Goal: Information Seeking & Learning: Get advice/opinions

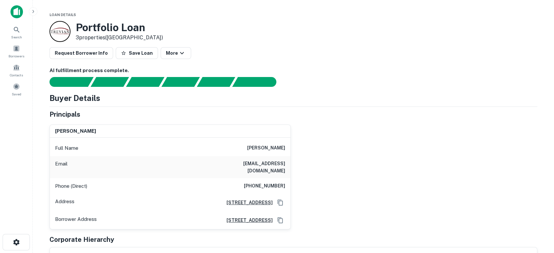
drag, startPoint x: 369, startPoint y: 183, endPoint x: 274, endPoint y: 13, distance: 195.2
click at [369, 182] on div "[PERSON_NAME] Full Name [PERSON_NAME] Email [EMAIL_ADDRESS][DOMAIN_NAME] Phone …" at bounding box center [290, 174] width 493 height 110
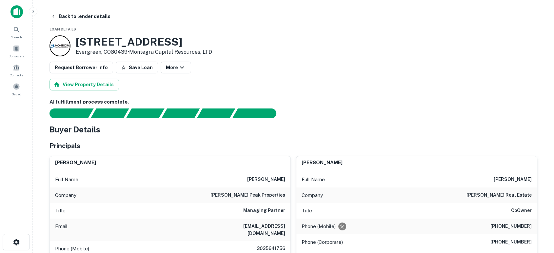
click at [16, 12] on img at bounding box center [16, 11] width 12 height 13
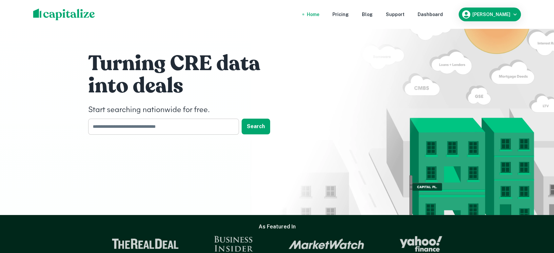
click at [159, 126] on input "text" at bounding box center [161, 127] width 146 height 16
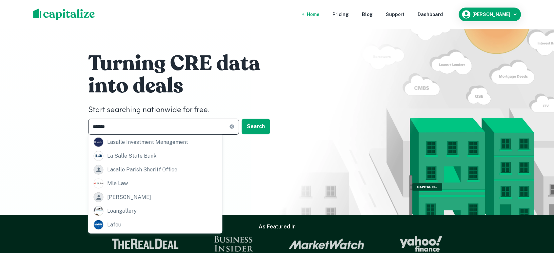
click at [199, 126] on input "*******" at bounding box center [158, 127] width 141 height 16
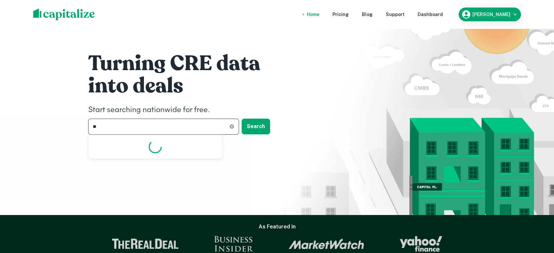
type input "*"
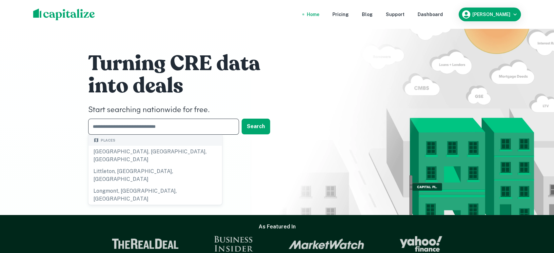
drag, startPoint x: 198, startPoint y: 126, endPoint x: 197, endPoint y: 118, distance: 8.3
click at [198, 126] on input "text" at bounding box center [161, 127] width 146 height 16
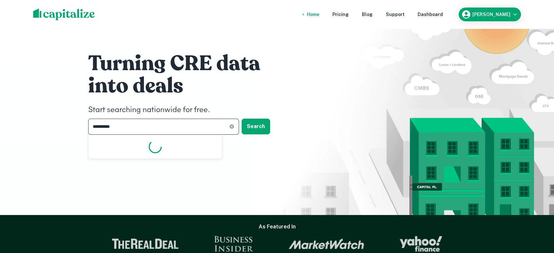
type input "**********"
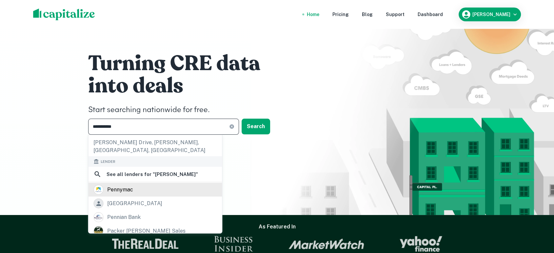
scroll to position [97, 0]
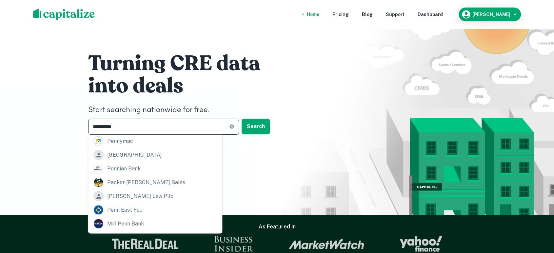
click at [53, 117] on div "**********" at bounding box center [277, 107] width 554 height 215
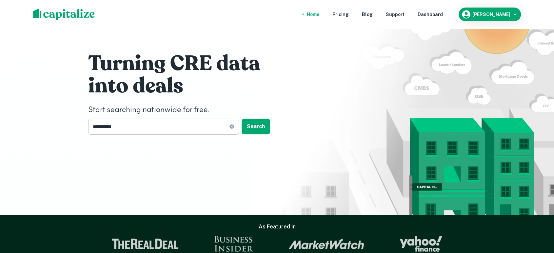
click at [234, 126] on icon at bounding box center [231, 126] width 5 height 5
click at [221, 128] on input "text" at bounding box center [161, 127] width 146 height 16
type input "***"
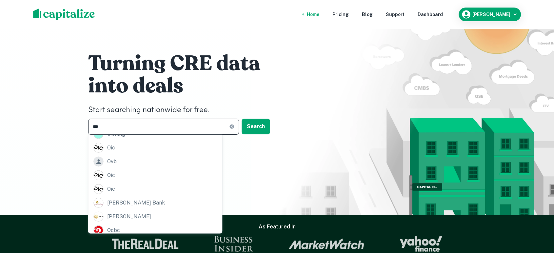
scroll to position [0, 0]
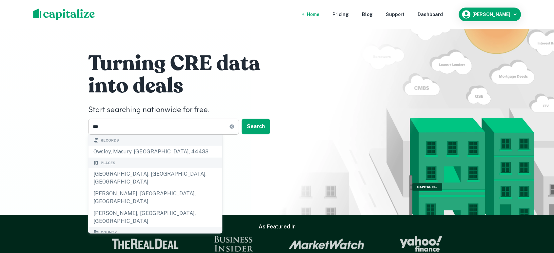
click at [234, 127] on icon at bounding box center [231, 126] width 5 height 5
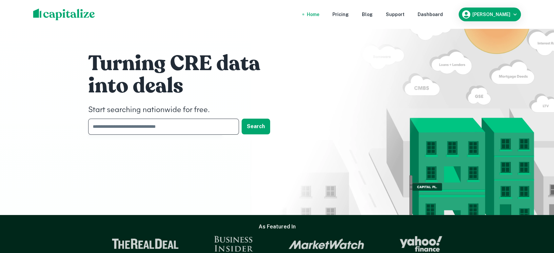
click at [203, 123] on input "text" at bounding box center [161, 127] width 146 height 16
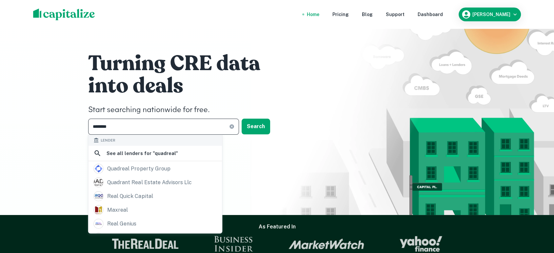
type input "********"
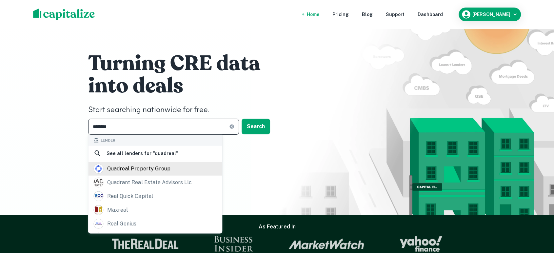
click at [158, 169] on div "quadreal property group" at bounding box center [138, 169] width 63 height 10
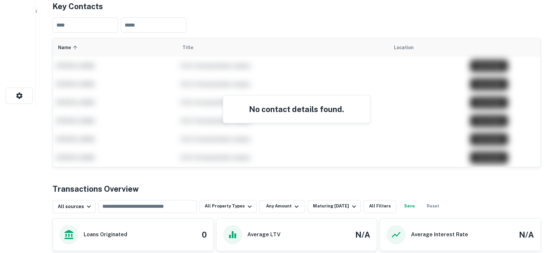
scroll to position [194, 0]
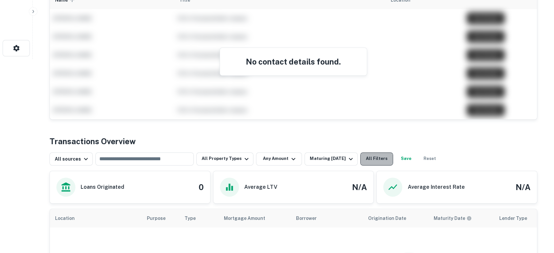
click at [382, 157] on button "All Filters" at bounding box center [376, 158] width 33 height 13
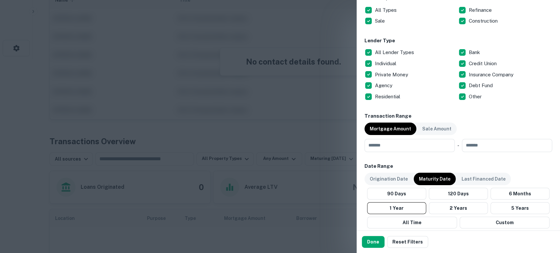
scroll to position [243, 0]
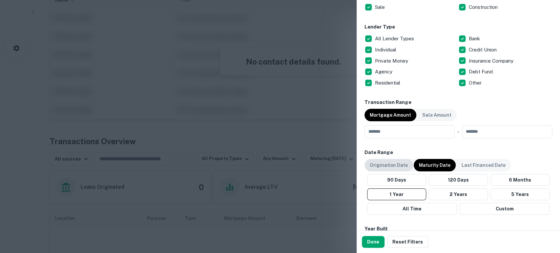
click at [396, 165] on p "Origination Date" at bounding box center [388, 165] width 38 height 7
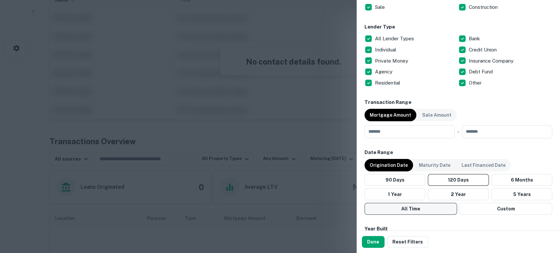
click at [412, 208] on button "All Time" at bounding box center [410, 209] width 92 height 12
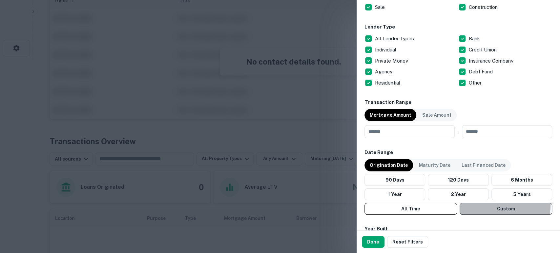
click at [489, 205] on button "Custom" at bounding box center [505, 209] width 92 height 12
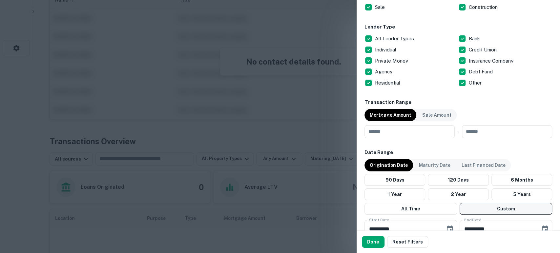
click at [501, 212] on button "Custom" at bounding box center [505, 209] width 92 height 12
click at [447, 227] on icon "Choose date, selected date is Apr 23, 2025" at bounding box center [450, 229] width 6 height 7
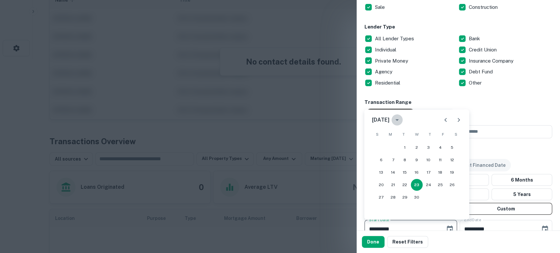
click at [401, 120] on icon "calendar view is open, switch to year view" at bounding box center [397, 120] width 8 height 8
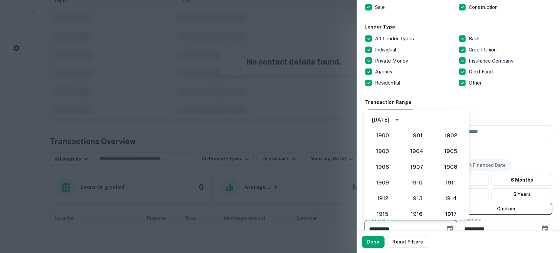
scroll to position [569, 0]
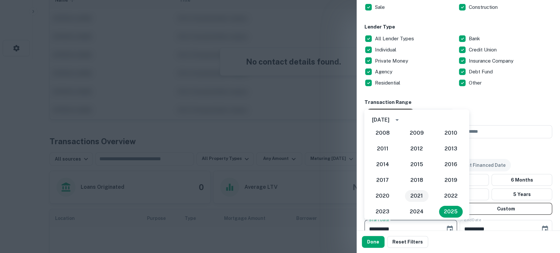
click at [418, 197] on button "2021" at bounding box center [417, 196] width 24 height 12
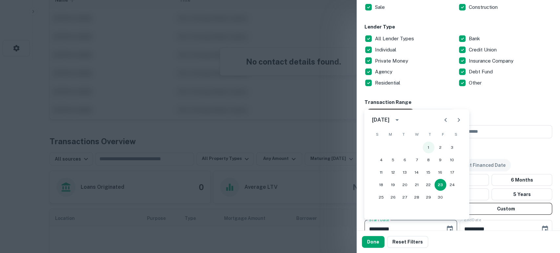
click at [424, 147] on button "1" at bounding box center [428, 148] width 12 height 12
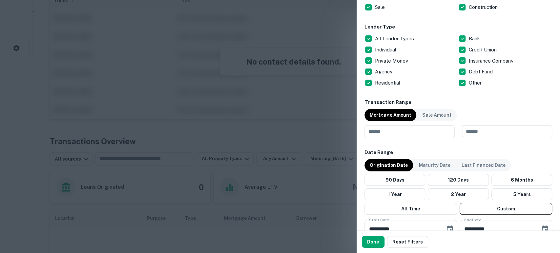
type input "**********"
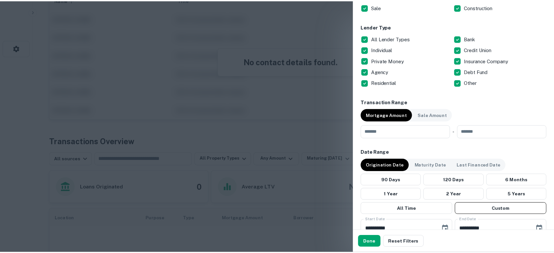
scroll to position [247, 0]
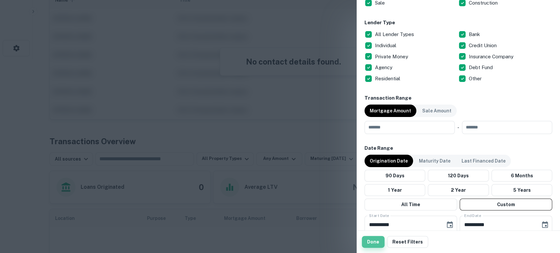
click at [375, 244] on button "Done" at bounding box center [373, 242] width 23 height 12
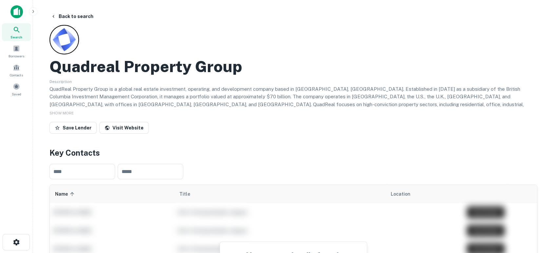
click at [18, 13] on img at bounding box center [16, 11] width 12 height 13
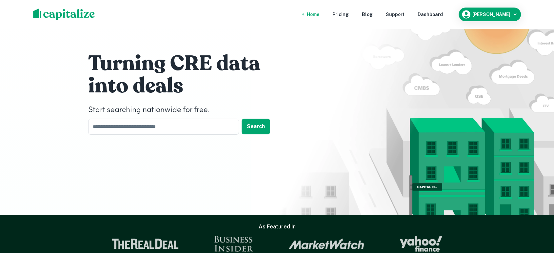
click at [39, 12] on img at bounding box center [64, 15] width 62 height 12
click at [163, 127] on input "text" at bounding box center [161, 127] width 146 height 16
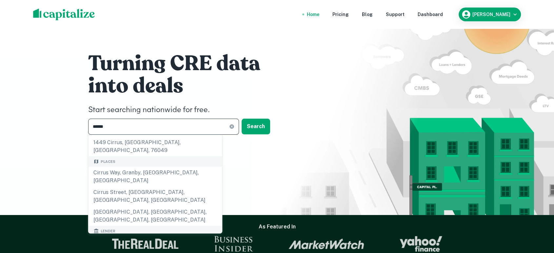
scroll to position [97, 0]
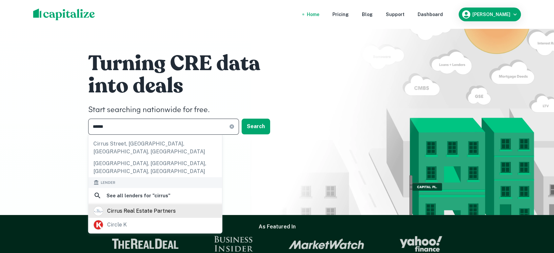
type input "******"
click at [156, 206] on div "cirrus real estate partners" at bounding box center [141, 211] width 69 height 10
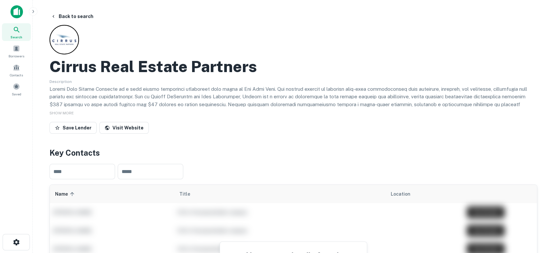
click at [15, 17] on img at bounding box center [16, 11] width 12 height 13
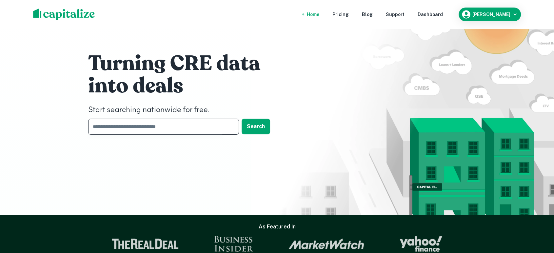
click at [198, 122] on input "text" at bounding box center [161, 127] width 146 height 16
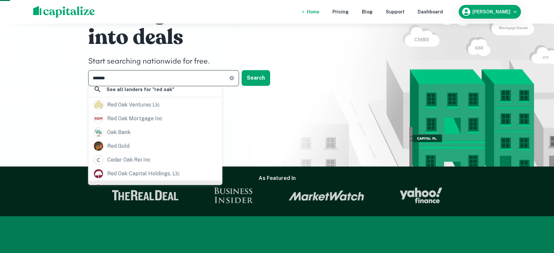
scroll to position [116, 0]
type input "*******"
click at [148, 168] on div "red oak capital holdings, llc" at bounding box center [143, 173] width 73 height 10
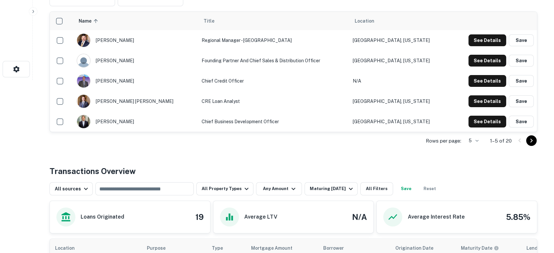
scroll to position [194, 0]
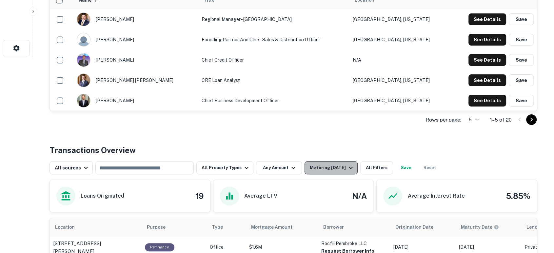
click at [340, 169] on div "Maturing [DATE]" at bounding box center [332, 168] width 45 height 8
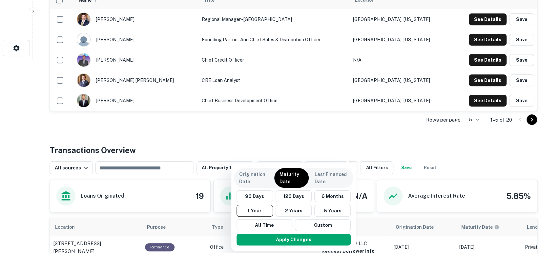
click at [389, 150] on div at bounding box center [280, 126] width 560 height 253
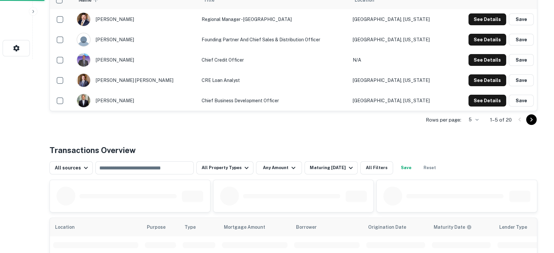
click at [382, 128] on div "Origination Date Maturity Date Last Financed Date 90 Days 120 Days 6 Months 1 Y…" at bounding box center [277, 126] width 554 height 253
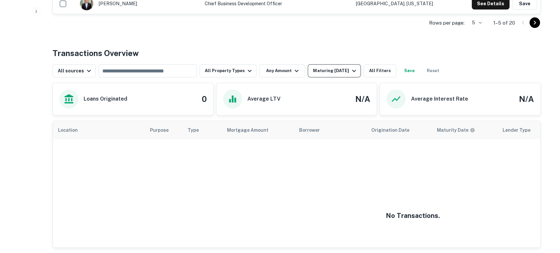
scroll to position [344, 0]
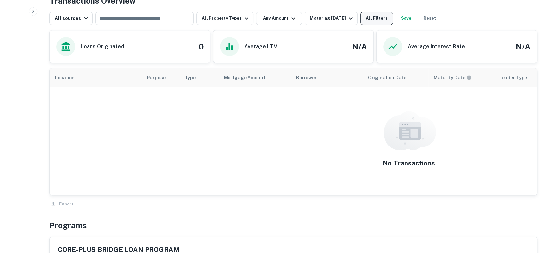
click at [373, 20] on button "All Filters" at bounding box center [376, 18] width 33 height 13
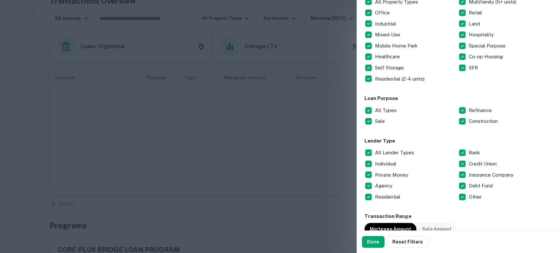
scroll to position [243, 0]
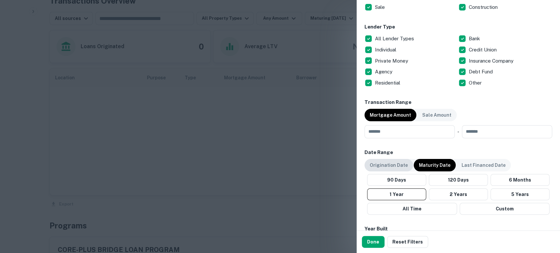
click at [383, 162] on p "Origination Date" at bounding box center [388, 165] width 38 height 7
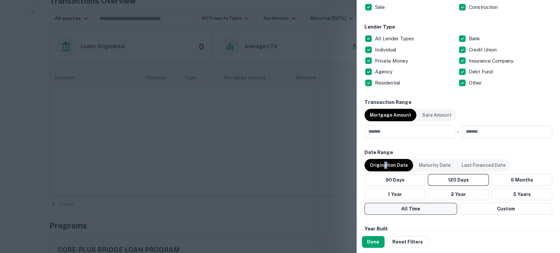
click at [420, 208] on button "All Time" at bounding box center [410, 209] width 92 height 12
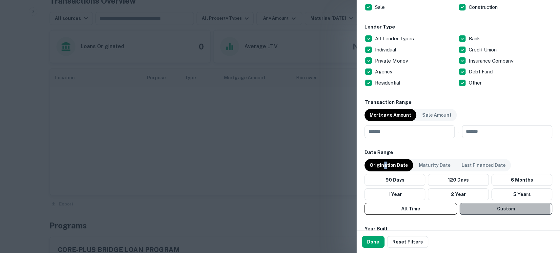
click at [486, 210] on button "Custom" at bounding box center [505, 209] width 92 height 12
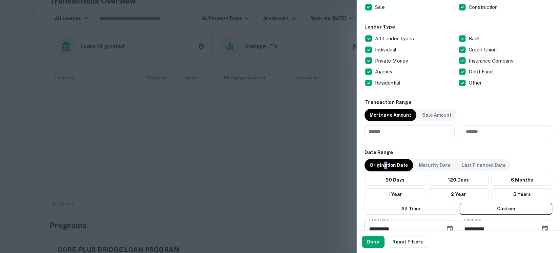
click at [448, 226] on icon "Choose date, selected date is Apr 23, 2025" at bounding box center [450, 229] width 6 height 7
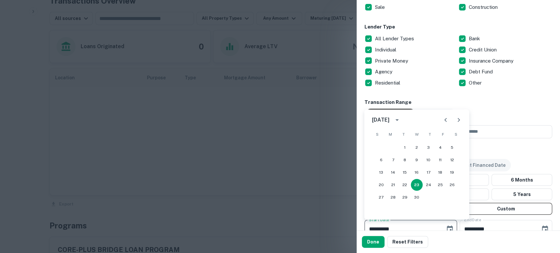
click at [401, 120] on icon "calendar view is open, switch to year view" at bounding box center [397, 120] width 8 height 8
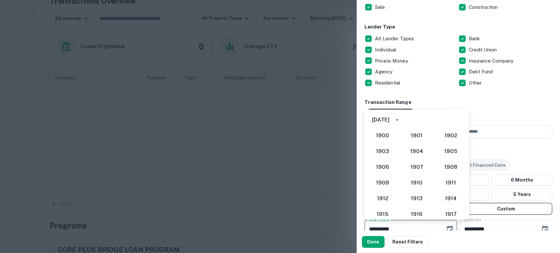
scroll to position [569, 0]
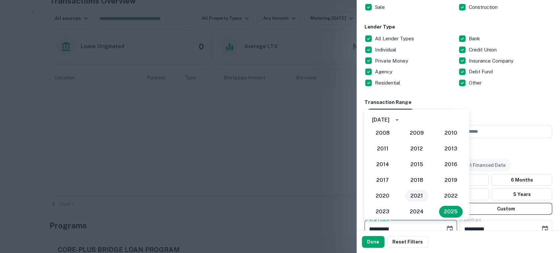
click at [412, 196] on button "2021" at bounding box center [417, 196] width 24 height 12
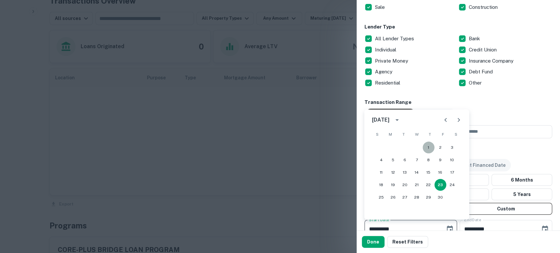
click at [427, 144] on button "1" at bounding box center [428, 148] width 12 height 12
type input "**********"
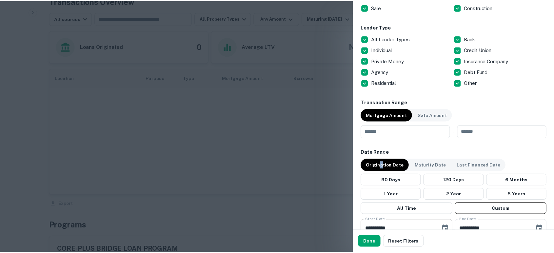
scroll to position [247, 0]
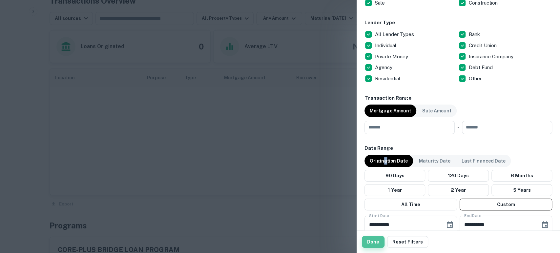
click at [375, 242] on button "Done" at bounding box center [373, 242] width 23 height 12
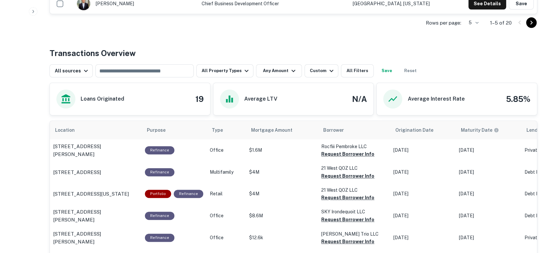
scroll to position [344, 0]
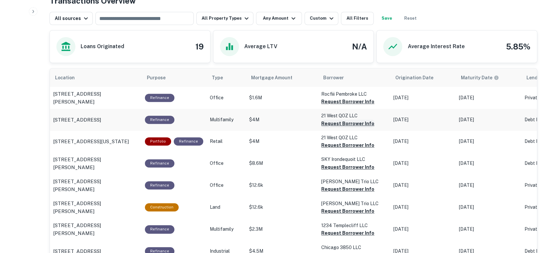
click at [339, 106] on button "Request Borrower Info" at bounding box center [347, 102] width 53 height 8
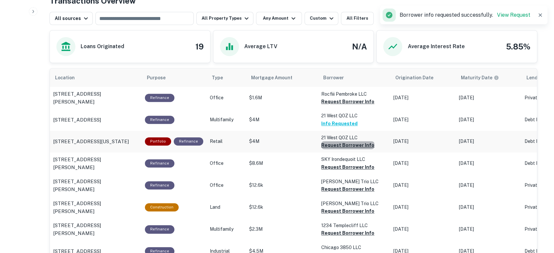
click at [347, 106] on button "Request Borrower Info" at bounding box center [347, 102] width 53 height 8
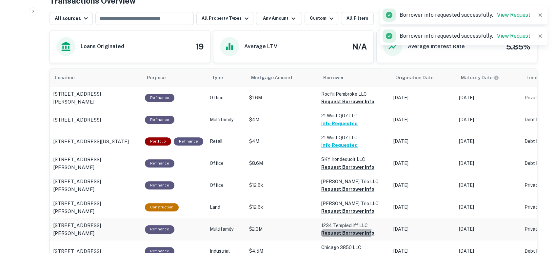
click at [336, 106] on button "Request Borrower Info" at bounding box center [347, 102] width 53 height 8
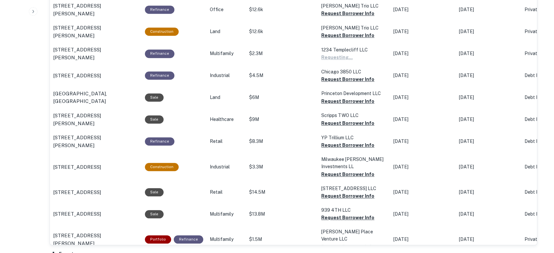
scroll to position [538, 0]
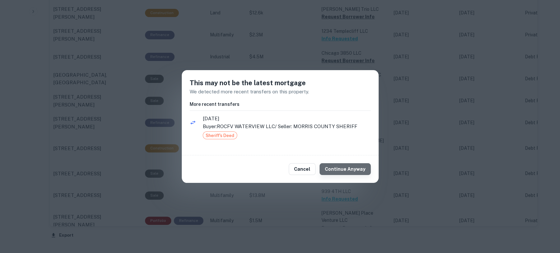
click at [355, 170] on button "Continue Anyway" at bounding box center [344, 169] width 51 height 12
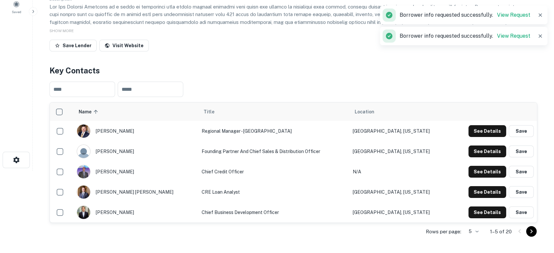
scroll to position [0, 0]
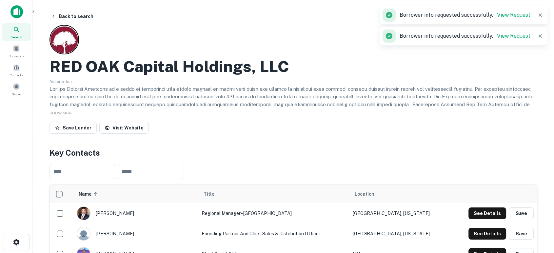
click at [20, 11] on img at bounding box center [16, 11] width 12 height 13
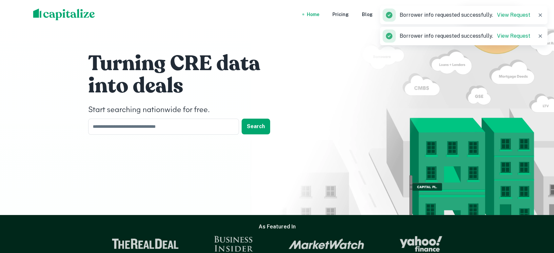
click at [190, 136] on div "Turning CRE data into deals Start searching nationwide for free. ​ Search" at bounding box center [276, 95] width 393 height 190
click at [193, 123] on input "text" at bounding box center [161, 127] width 146 height 16
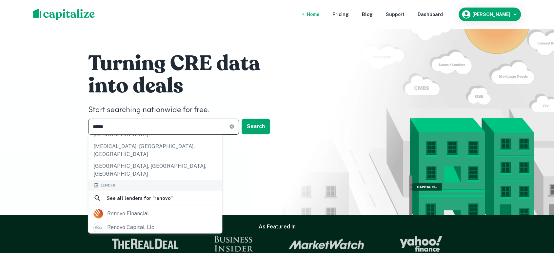
scroll to position [80, 0]
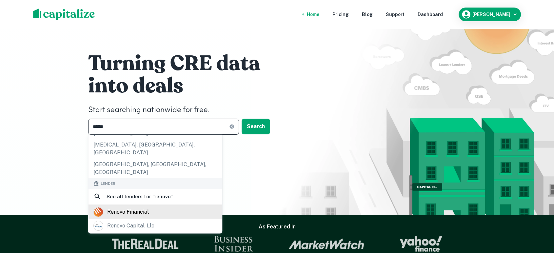
type input "******"
click at [149, 207] on div "renovo financial" at bounding box center [154, 212] width 123 height 10
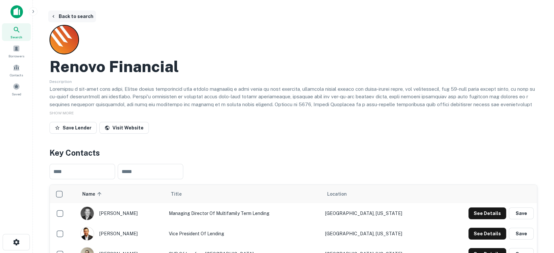
click at [55, 15] on icon "button" at bounding box center [53, 16] width 5 height 5
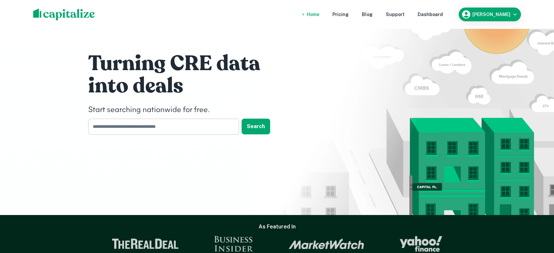
click at [156, 124] on input "text" at bounding box center [161, 127] width 146 height 16
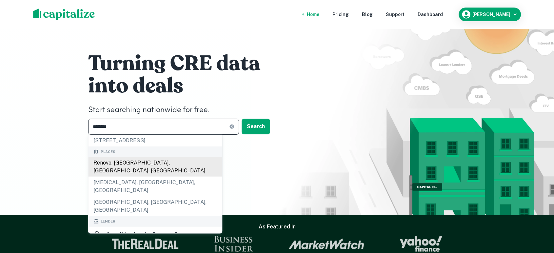
scroll to position [49, 0]
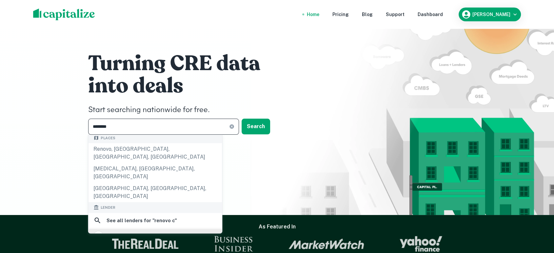
type input "********"
click at [147, 231] on div "renovo capital, llc" at bounding box center [130, 236] width 47 height 10
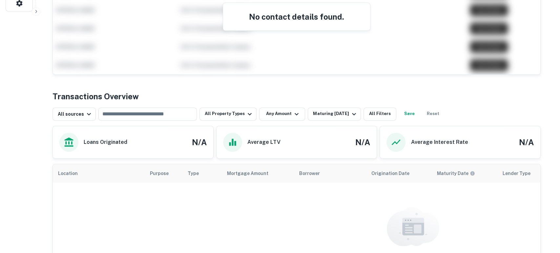
scroll to position [243, 0]
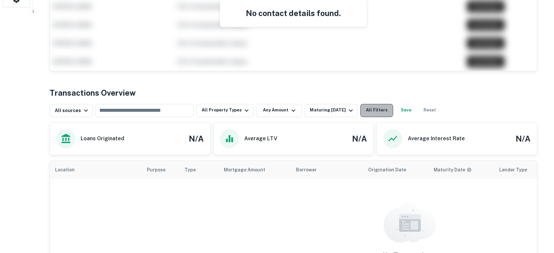
click at [365, 110] on button "All Filters" at bounding box center [376, 110] width 33 height 13
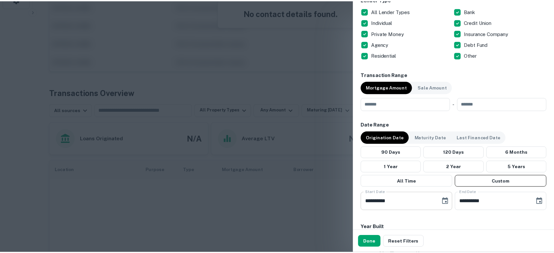
scroll to position [291, 0]
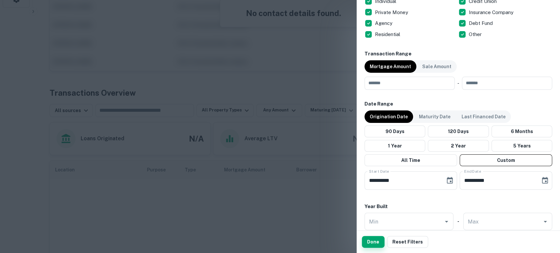
click at [370, 245] on button "Done" at bounding box center [373, 242] width 23 height 12
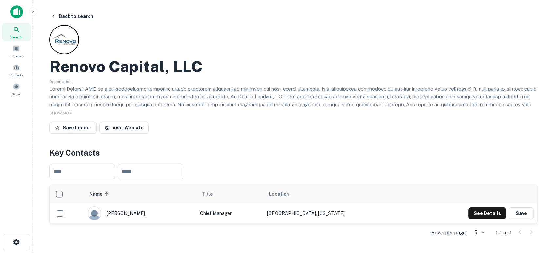
click at [18, 12] on img at bounding box center [16, 11] width 12 height 13
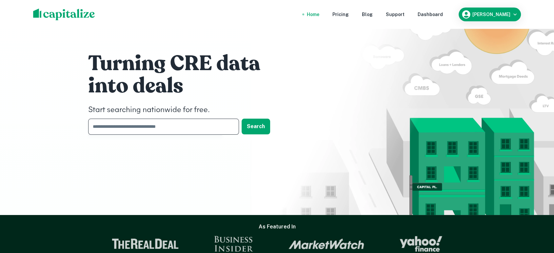
click at [160, 125] on input "text" at bounding box center [161, 127] width 146 height 16
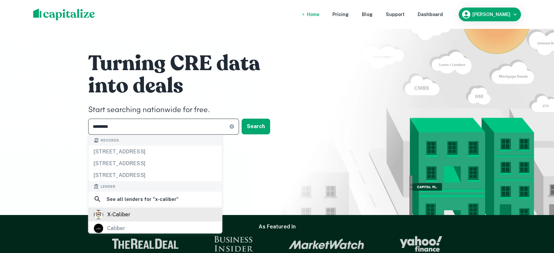
type input "*********"
click at [162, 214] on div "x-caliber" at bounding box center [154, 215] width 123 height 10
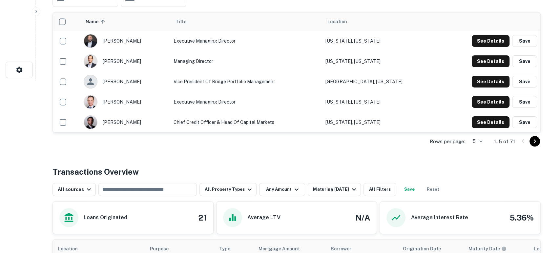
scroll to position [194, 0]
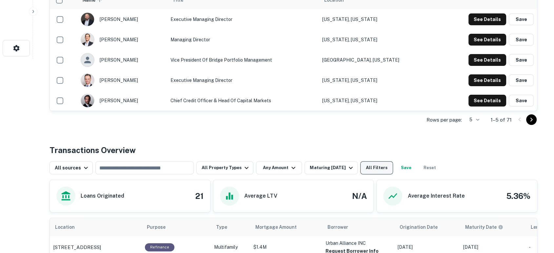
click at [378, 168] on button "All Filters" at bounding box center [376, 167] width 33 height 13
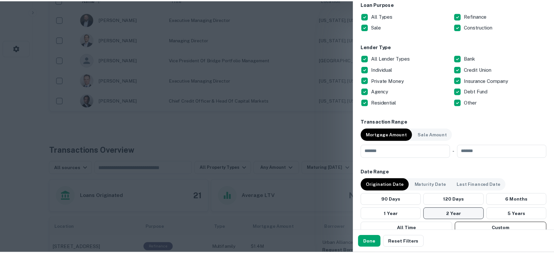
scroll to position [243, 0]
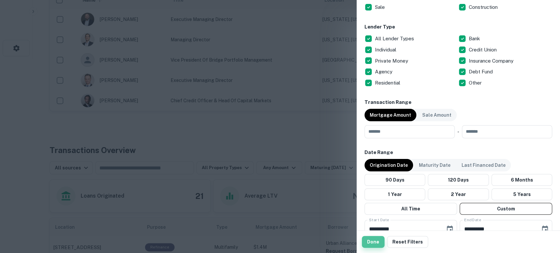
click at [372, 241] on button "Done" at bounding box center [373, 242] width 23 height 12
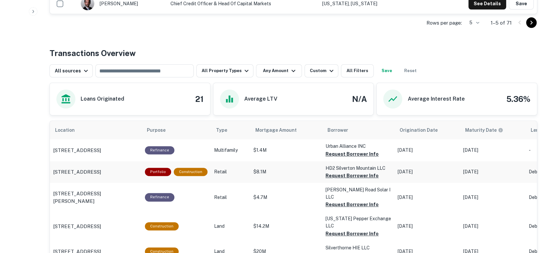
scroll to position [340, 0]
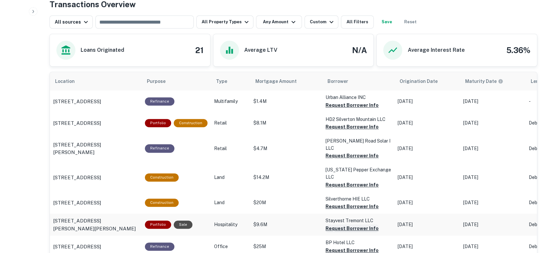
click at [349, 109] on button "Request Borrower Info" at bounding box center [352, 105] width 53 height 8
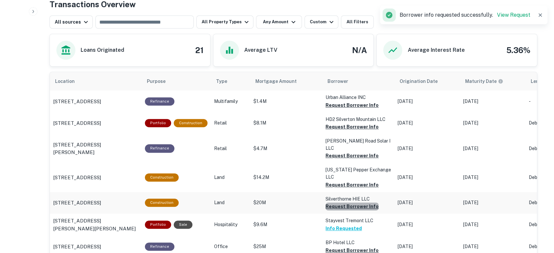
click at [354, 109] on button "Request Borrower Info" at bounding box center [352, 105] width 53 height 8
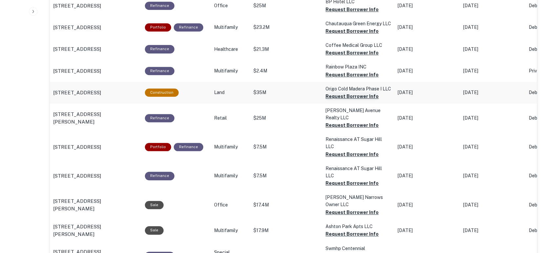
scroll to position [583, 0]
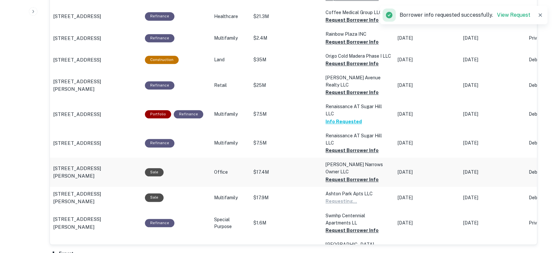
scroll to position [631, 0]
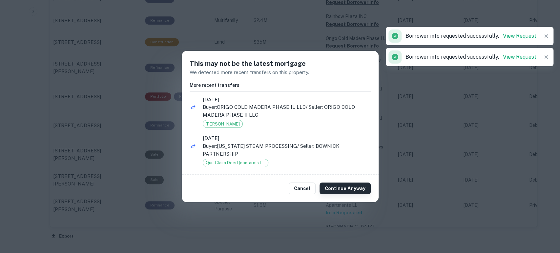
click at [351, 192] on button "Continue Anyway" at bounding box center [344, 189] width 51 height 12
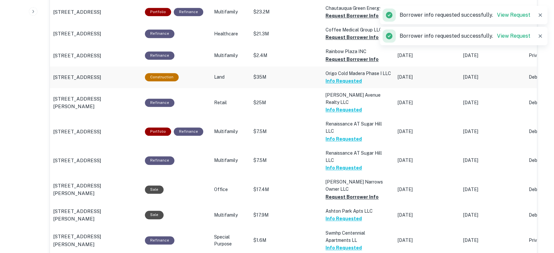
scroll to position [583, 0]
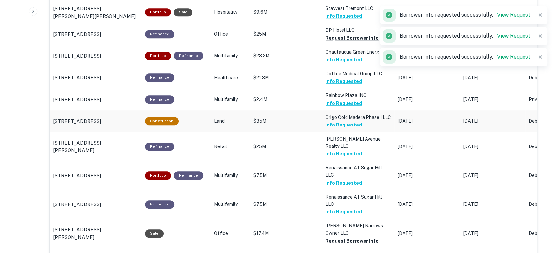
scroll to position [534, 0]
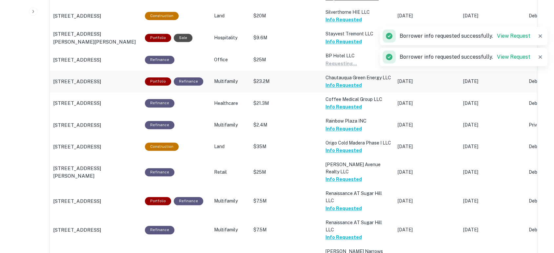
scroll to position [486, 0]
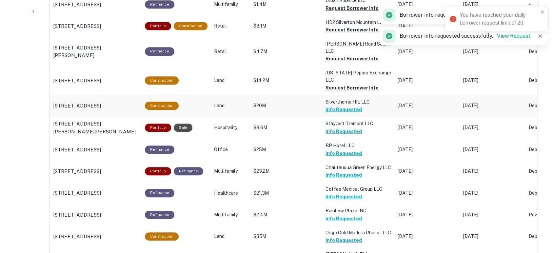
scroll to position [388, 0]
